Goal: Task Accomplishment & Management: Use online tool/utility

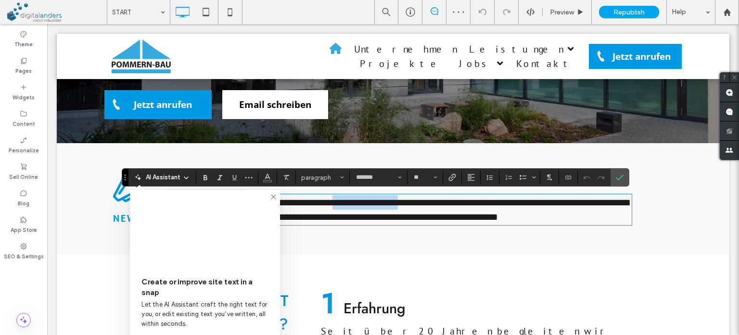
drag, startPoint x: 336, startPoint y: 204, endPoint x: 478, endPoint y: 188, distance: 143.3
click at [408, 202] on span "**********" at bounding box center [398, 209] width 462 height 24
click at [683, 192] on div "**********" at bounding box center [393, 198] width 673 height 111
click at [616, 175] on icon "Confirm" at bounding box center [620, 177] width 8 height 8
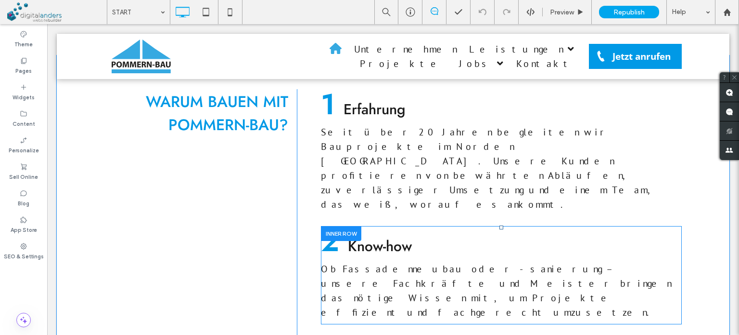
scroll to position [713, 0]
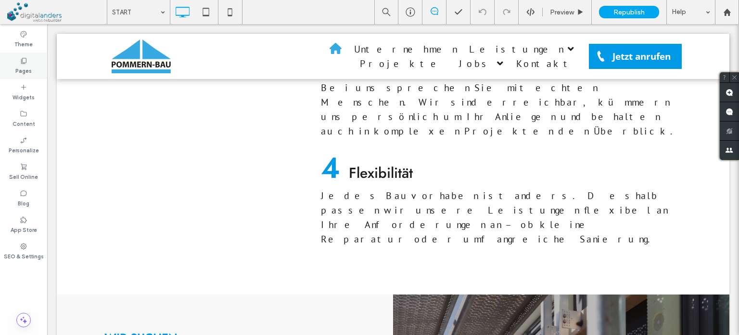
click at [23, 60] on icon at bounding box center [24, 61] width 8 height 8
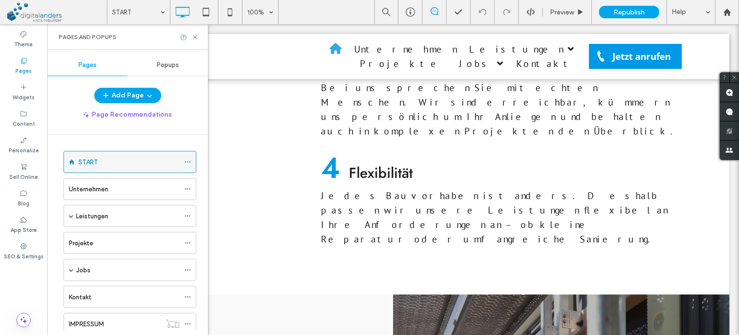
click at [190, 161] on use at bounding box center [187, 161] width 5 height 1
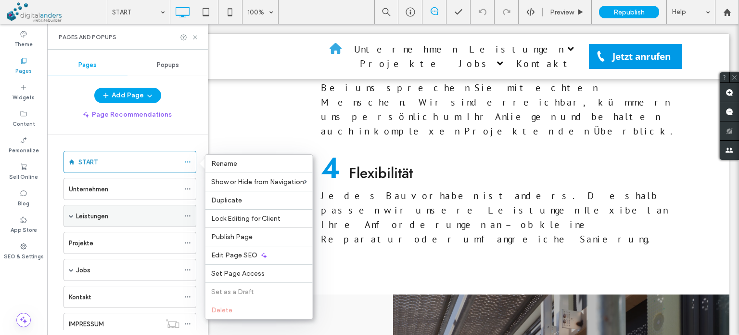
click at [71, 215] on span at bounding box center [71, 215] width 5 height 5
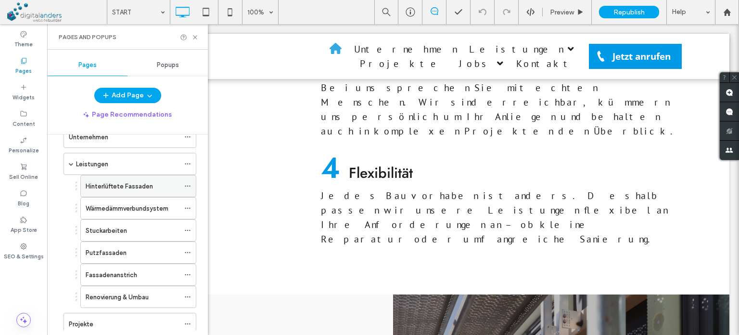
scroll to position [48, 0]
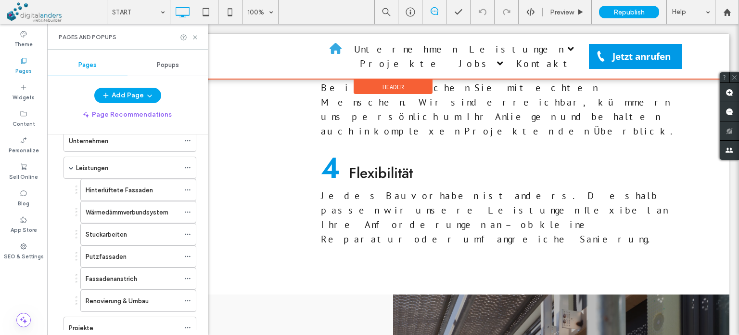
click at [430, 54] on div at bounding box center [393, 56] width 673 height 45
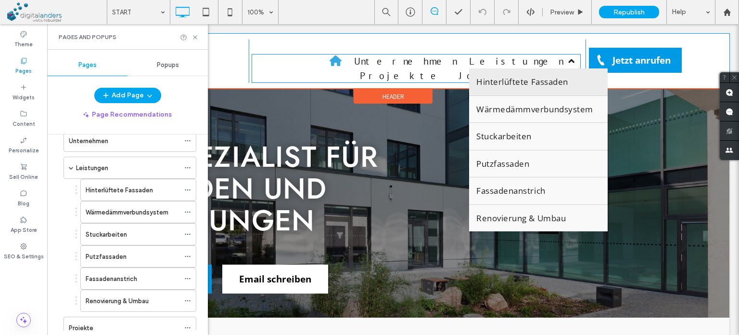
scroll to position [0, 0]
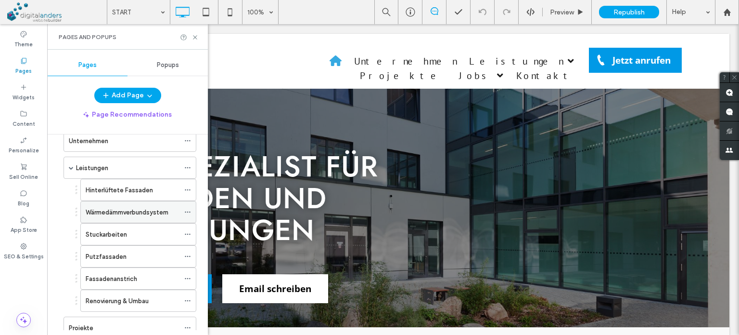
click at [191, 212] on icon at bounding box center [187, 211] width 7 height 7
click at [196, 37] on icon at bounding box center [195, 37] width 7 height 7
